Goal: Information Seeking & Learning: Learn about a topic

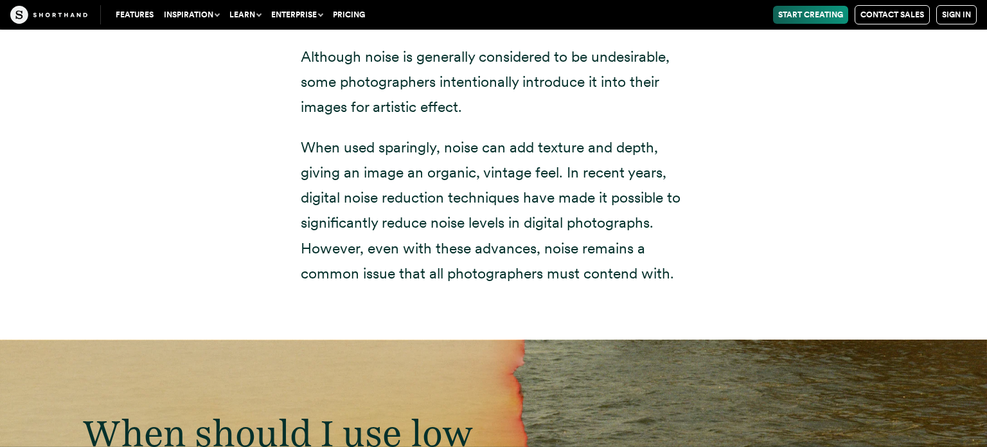
scroll to position [5713, 0]
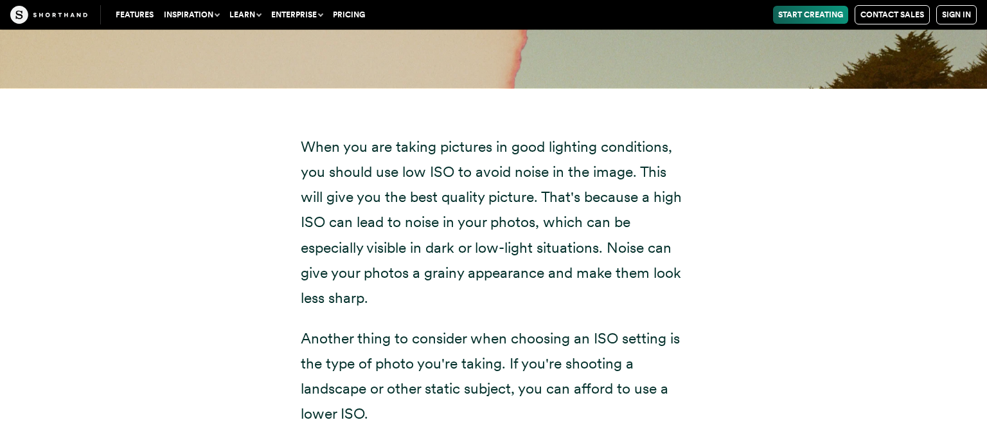
click at [510, 218] on p "When you are taking pictures in good lighting conditions, you should use low IS…" at bounding box center [494, 222] width 386 height 176
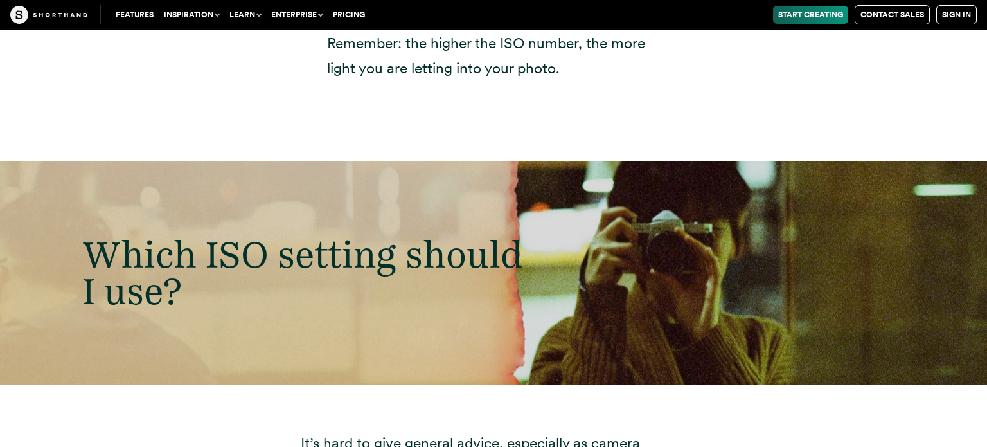
scroll to position [3115, 0]
